Goal: Task Accomplishment & Management: Use online tool/utility

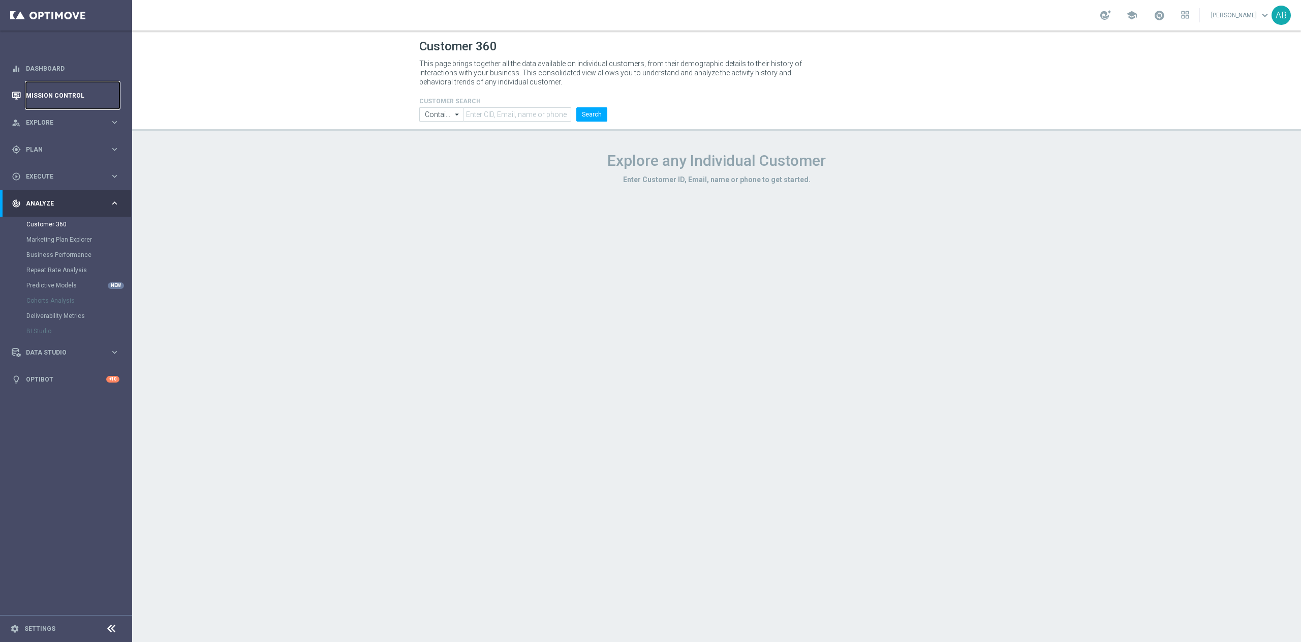
click at [71, 97] on link "Mission Control" at bounding box center [73, 95] width 94 height 27
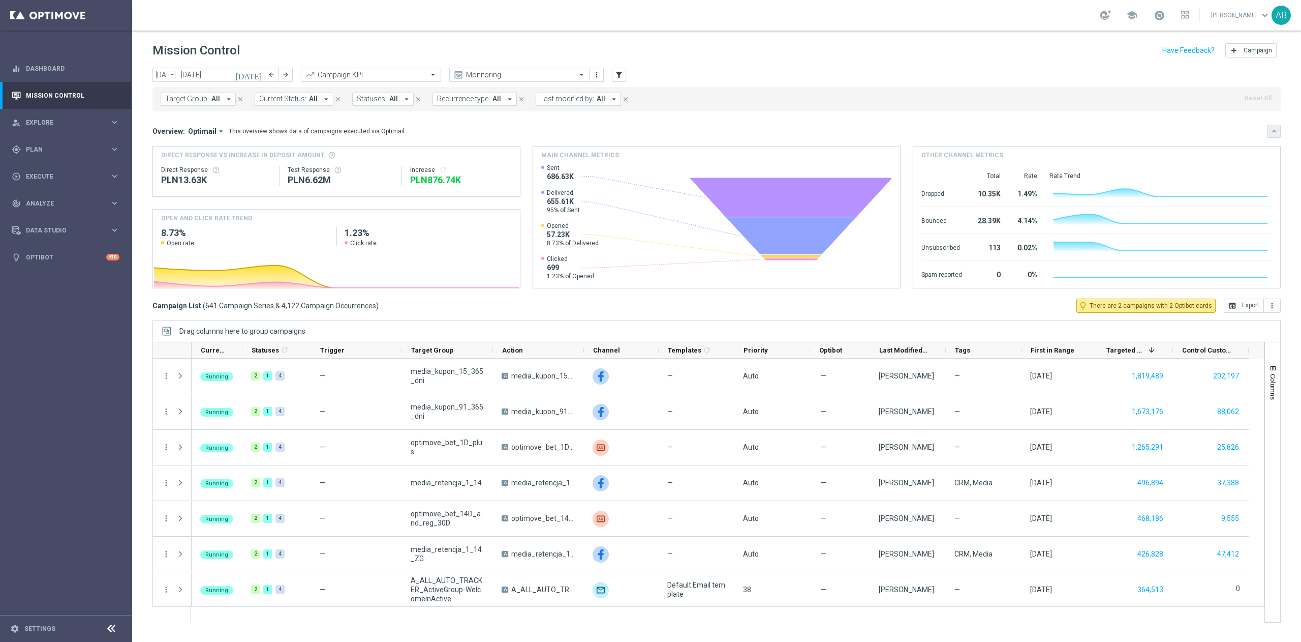
click at [1277, 133] on icon "keyboard_arrow_down" at bounding box center [1274, 131] width 7 height 7
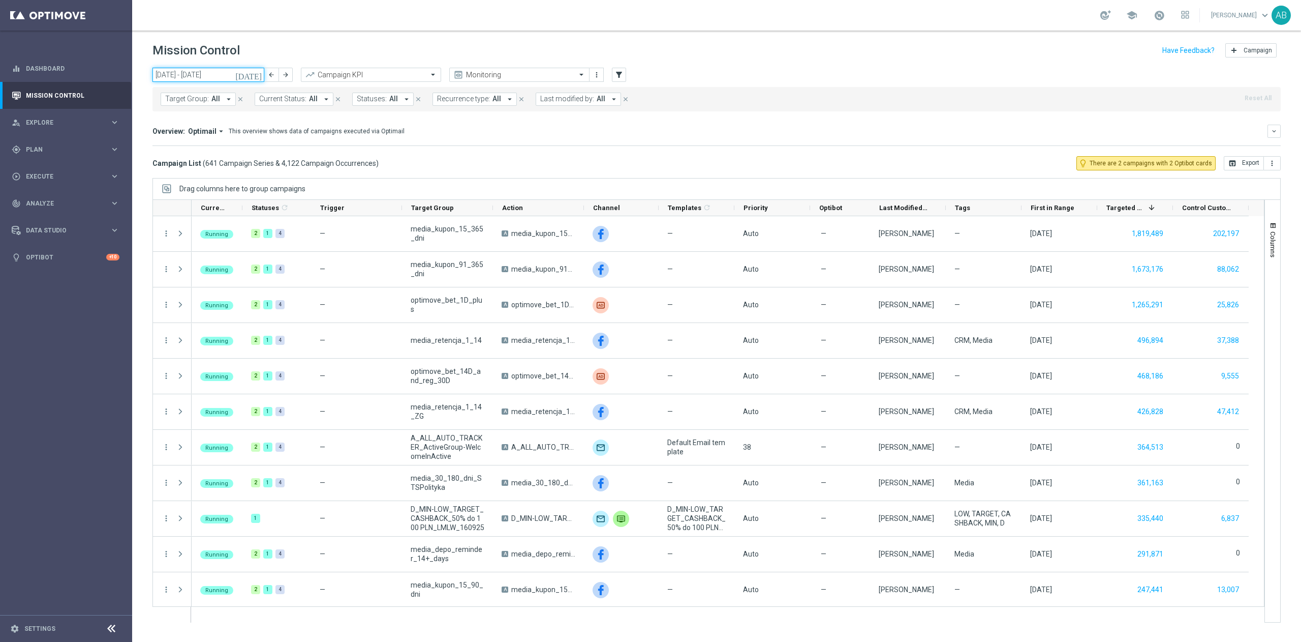
click at [211, 68] on input "[DATE] - [DATE]" at bounding box center [208, 75] width 112 height 14
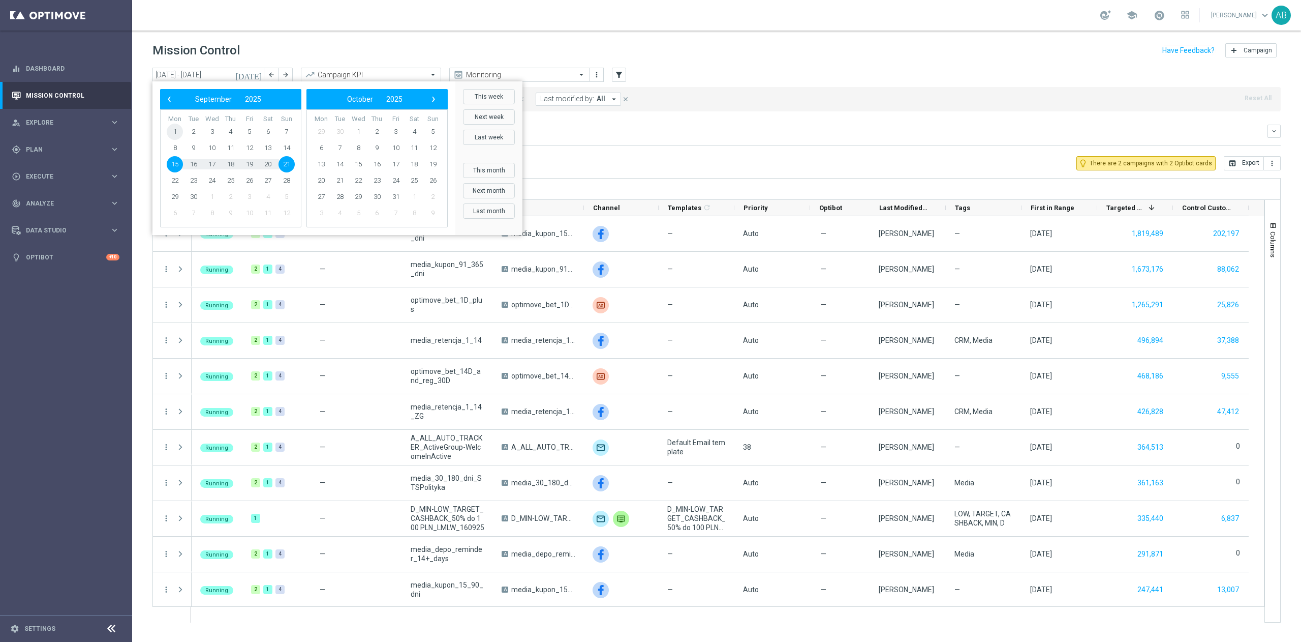
click at [174, 130] on span "1" at bounding box center [175, 132] width 16 height 16
click at [285, 168] on span "21" at bounding box center [287, 164] width 16 height 16
type input "[DATE] - [DATE]"
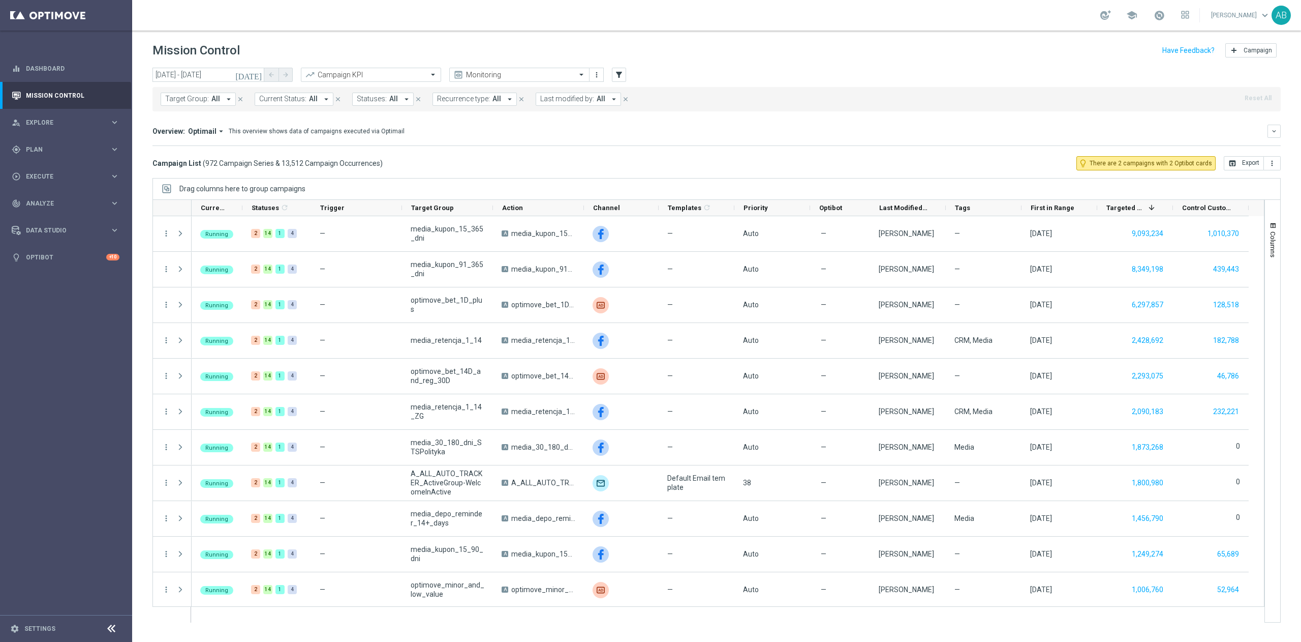
click at [214, 97] on span "All" at bounding box center [215, 99] width 9 height 9
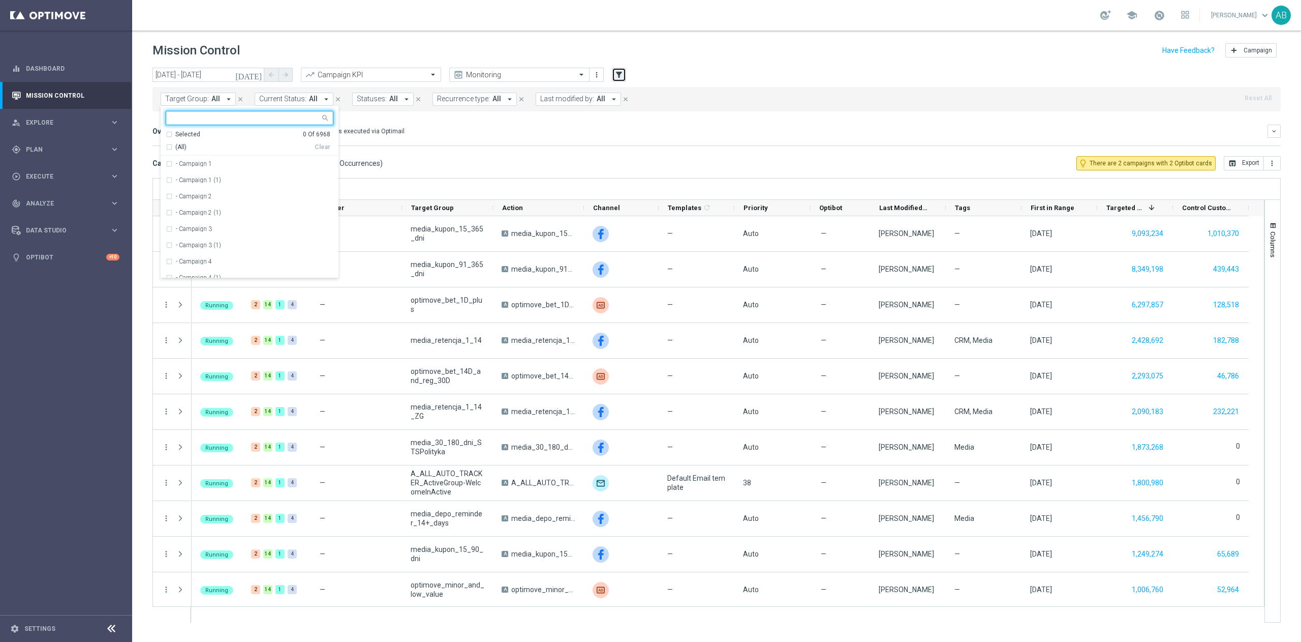
click at [618, 81] on button "filter_alt" at bounding box center [619, 75] width 14 height 14
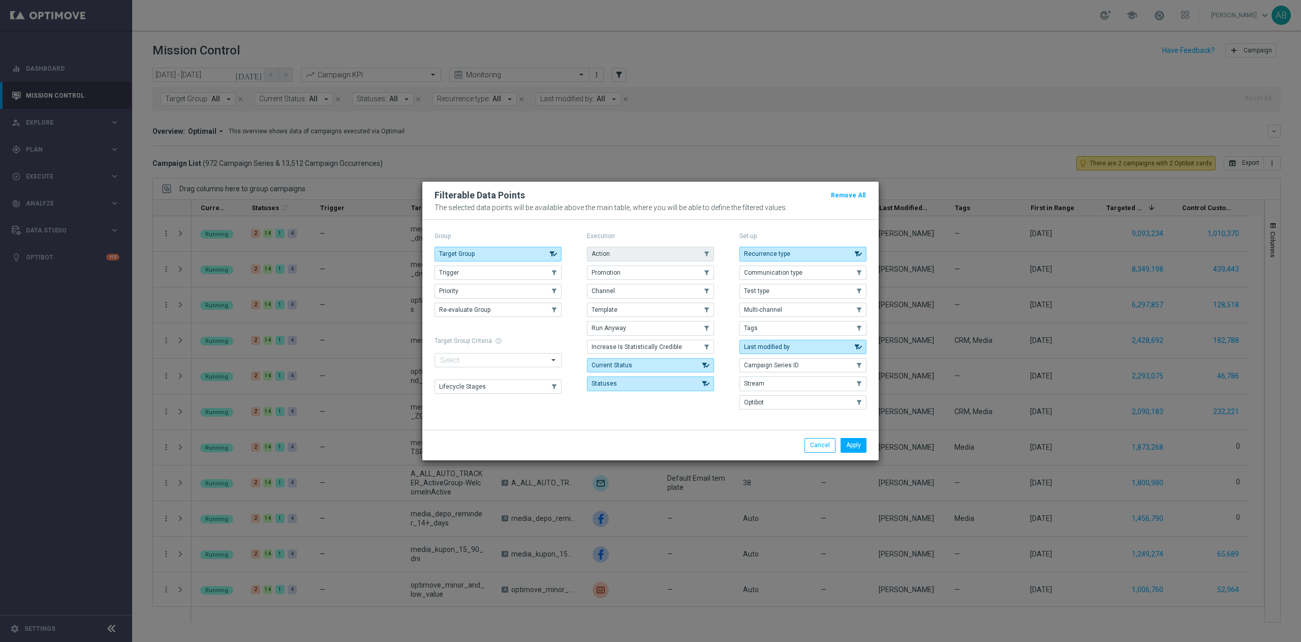
click at [631, 252] on button "Action" at bounding box center [650, 254] width 127 height 14
click at [859, 445] on button "Apply" at bounding box center [854, 445] width 26 height 14
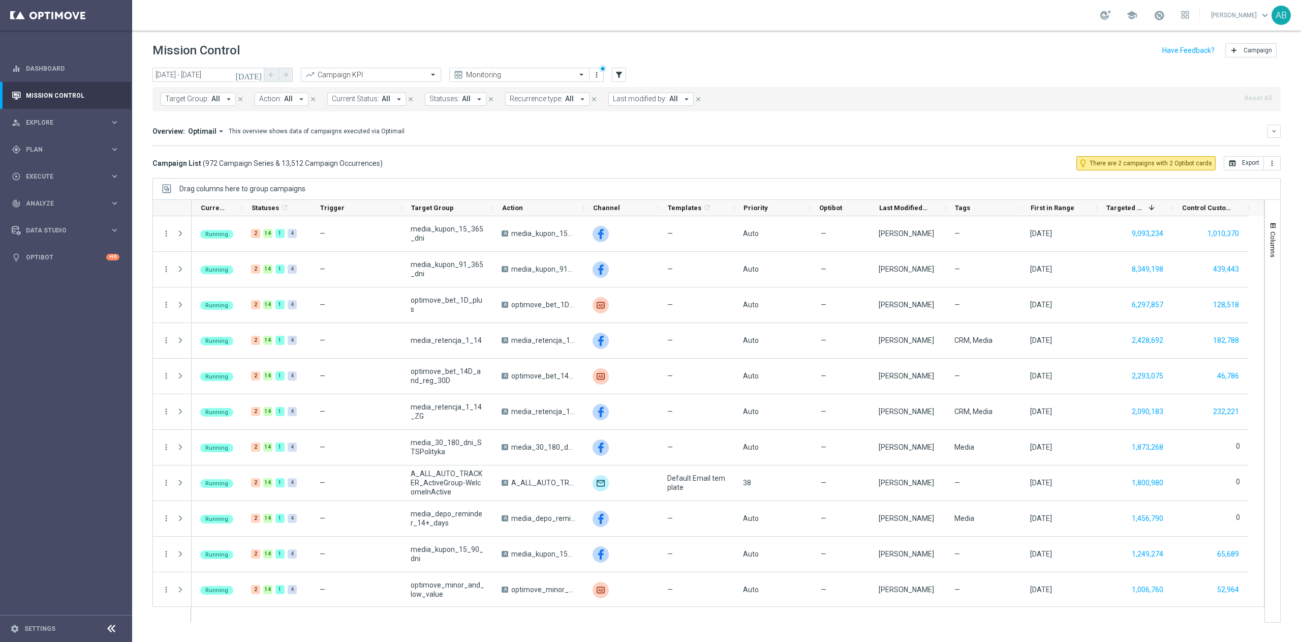
click at [286, 93] on button "Action: All arrow_drop_down" at bounding box center [282, 99] width 54 height 13
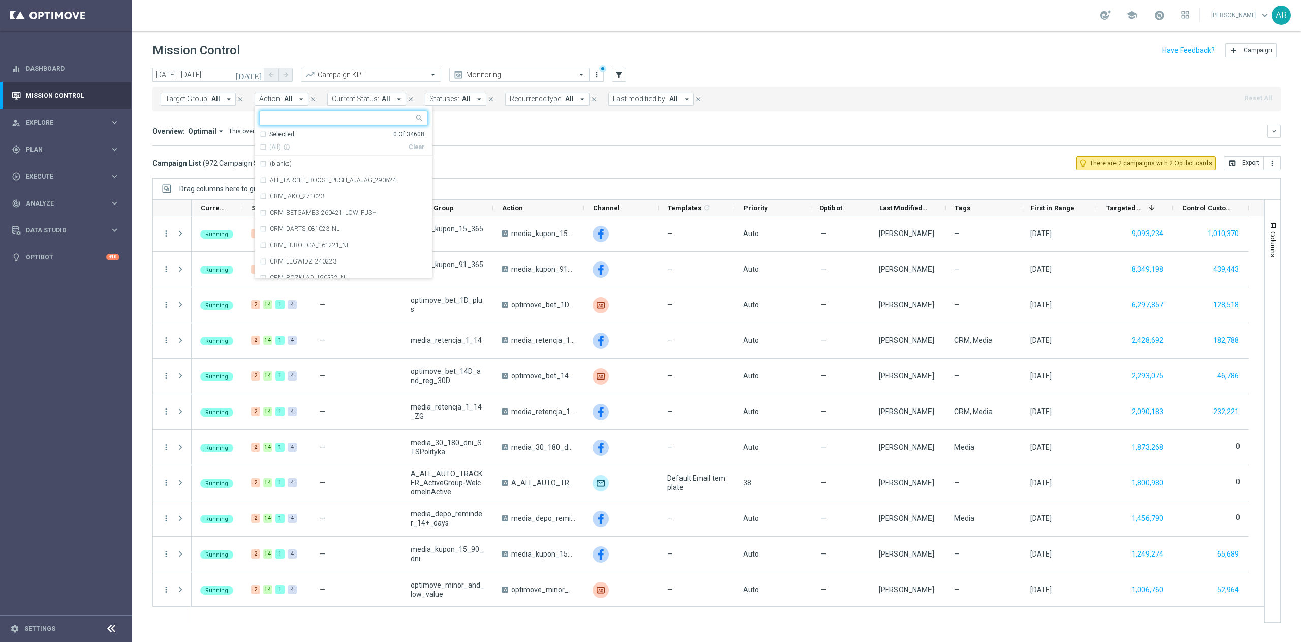
click at [216, 103] on span "All" at bounding box center [215, 99] width 9 height 9
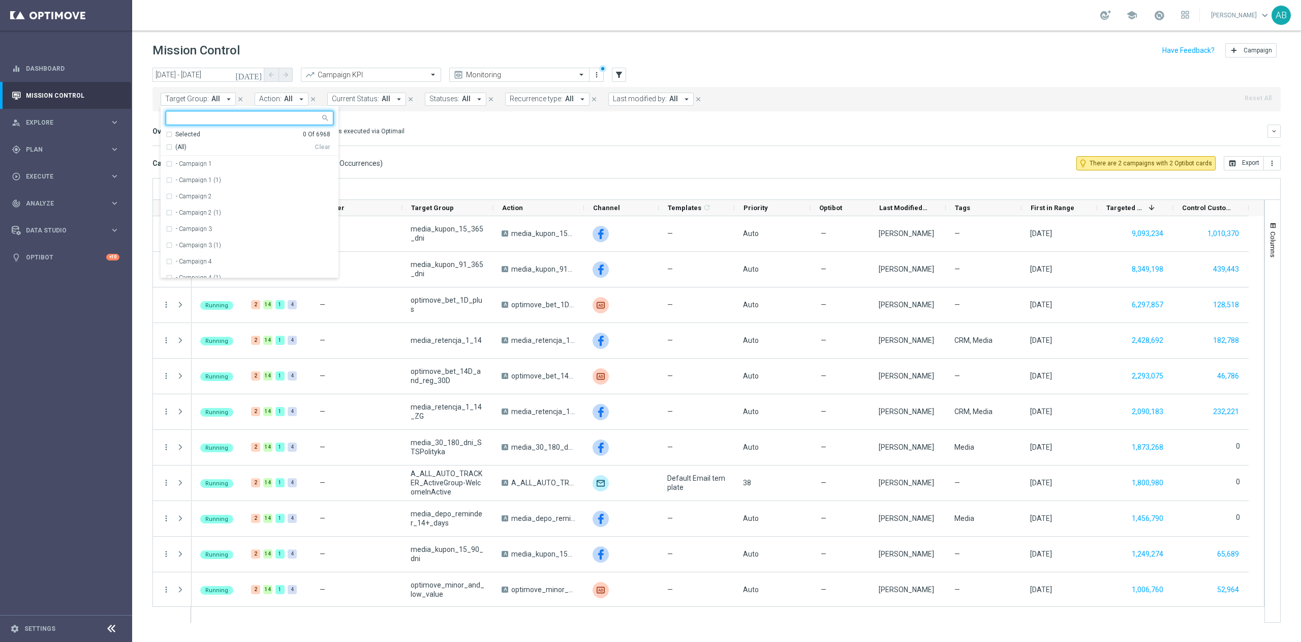
type input "v"
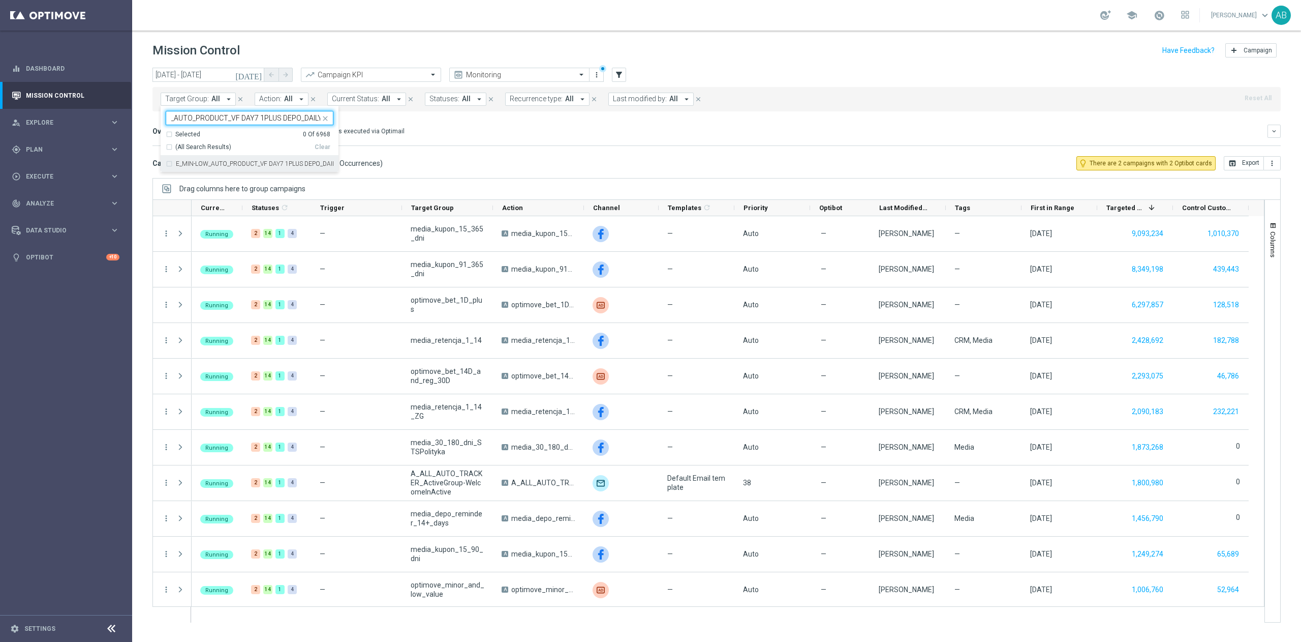
click at [269, 166] on label "E_MIN-LOW_AUTO_PRODUCT_VF DAY7 1PLUS DEPO_DAILY" at bounding box center [255, 164] width 158 height 6
type input "E_MIN-LOW_AUTO_PRODUCT_VF DAY7 1PLUS DEPO_DAILY"
click at [478, 138] on div "Overview: Optimail arrow_drop_down This overview shows data of campaigns execut…" at bounding box center [716, 131] width 1128 height 13
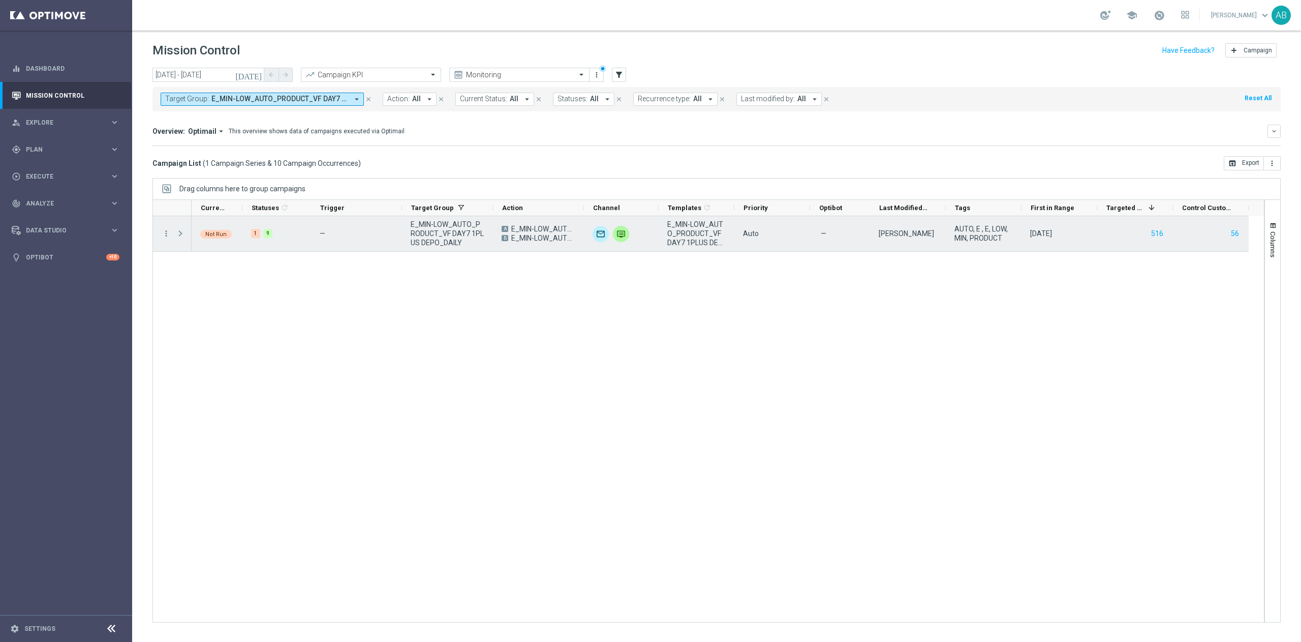
click at [181, 232] on span at bounding box center [180, 233] width 9 height 8
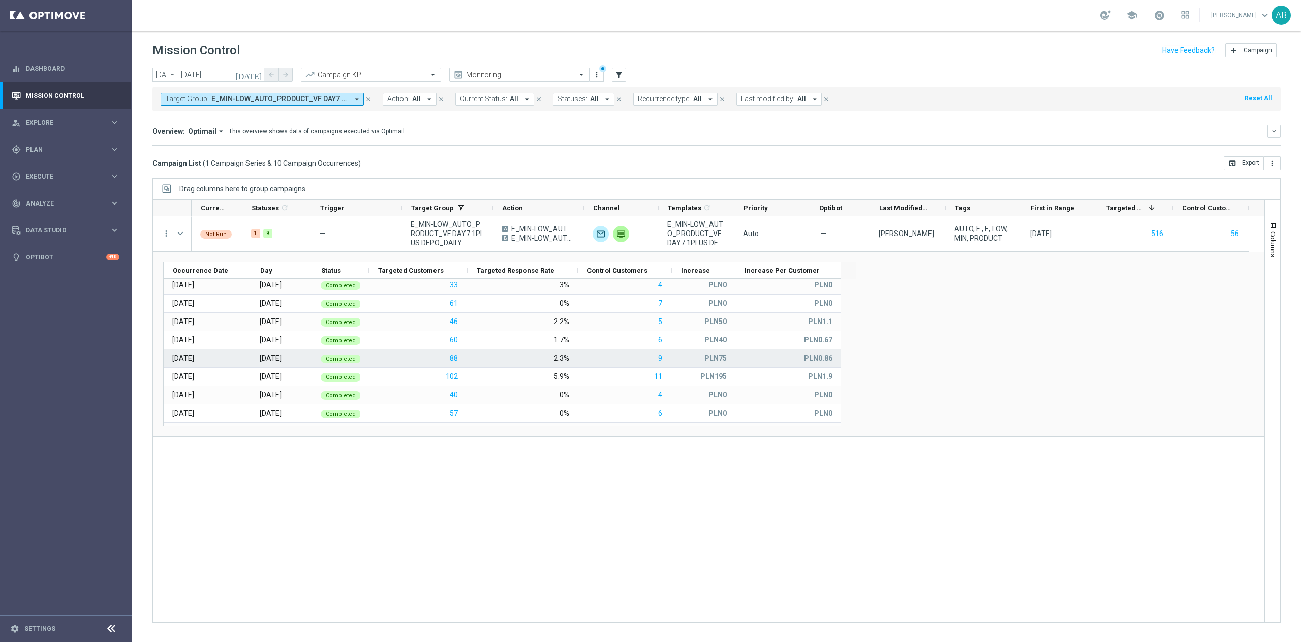
scroll to position [37, 0]
